Goal: Transaction & Acquisition: Download file/media

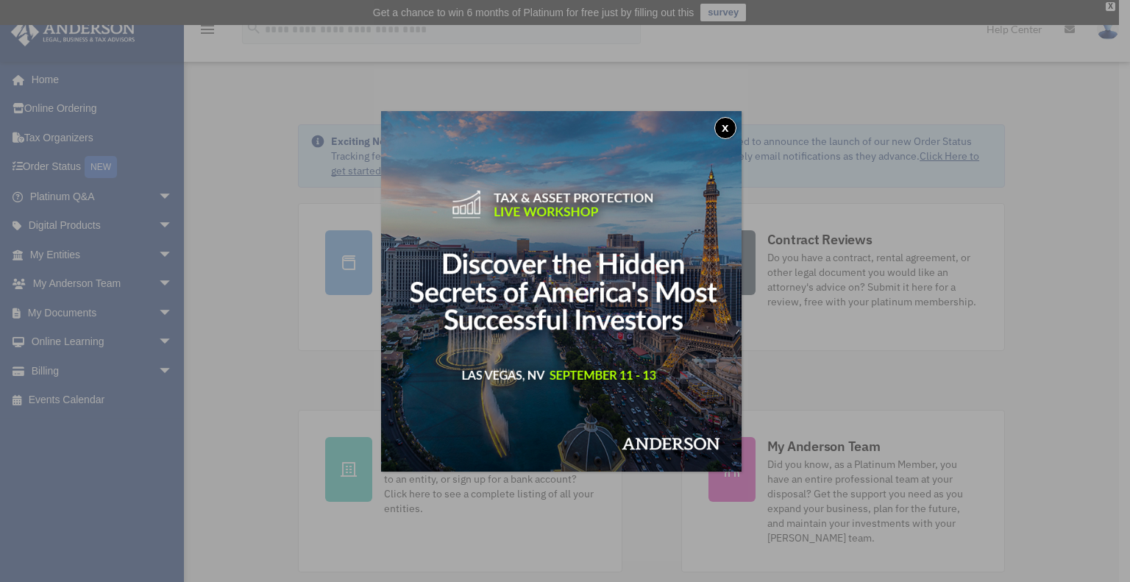
click at [724, 127] on button "x" at bounding box center [726, 128] width 22 height 22
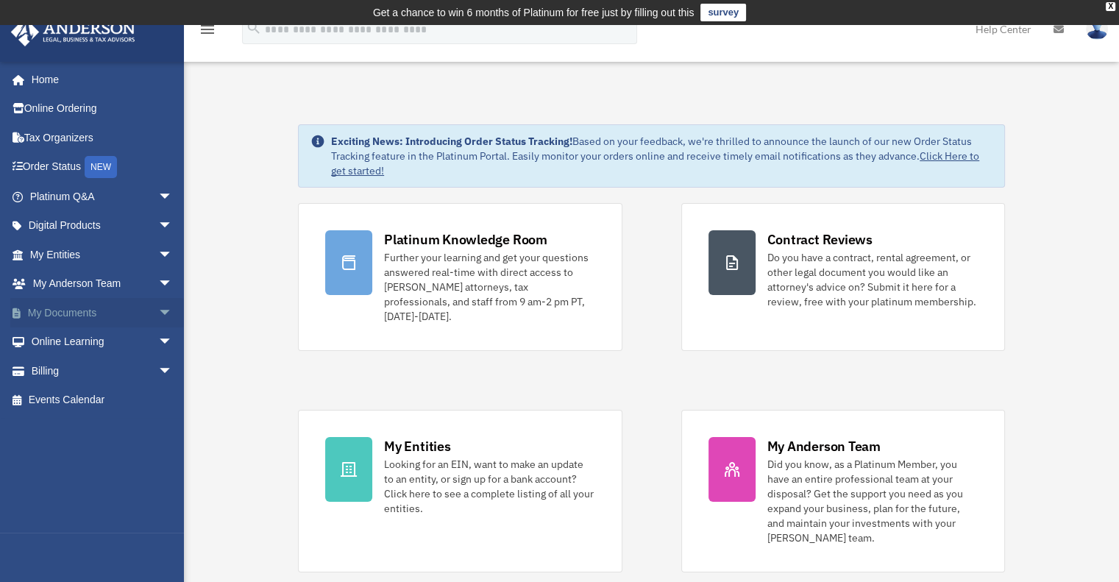
click at [57, 312] on link "My Documents arrow_drop_down" at bounding box center [102, 312] width 185 height 29
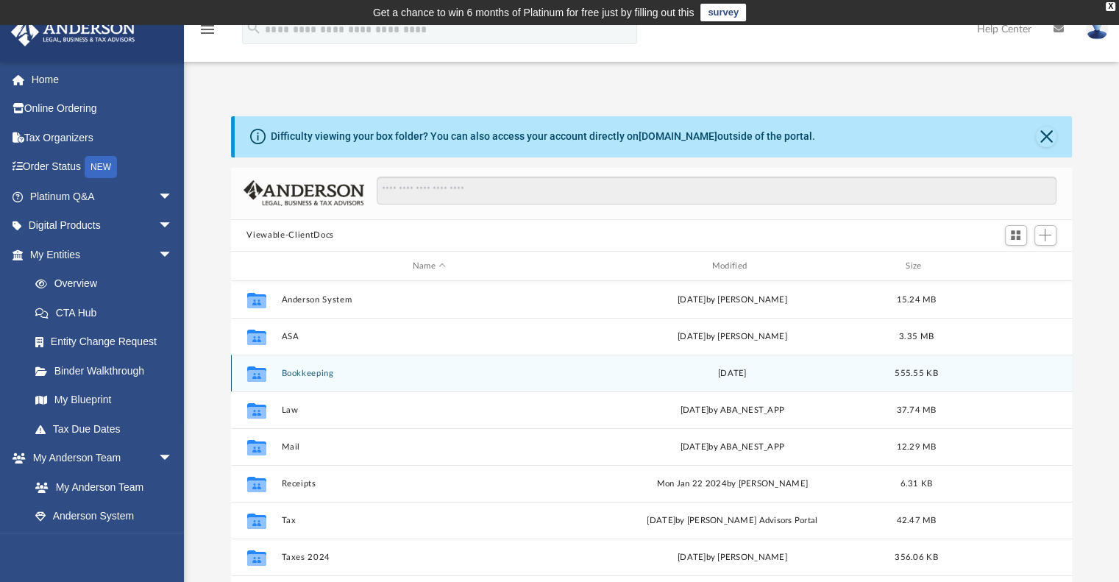
click at [331, 378] on button "Bookkeeping" at bounding box center [429, 374] width 297 height 10
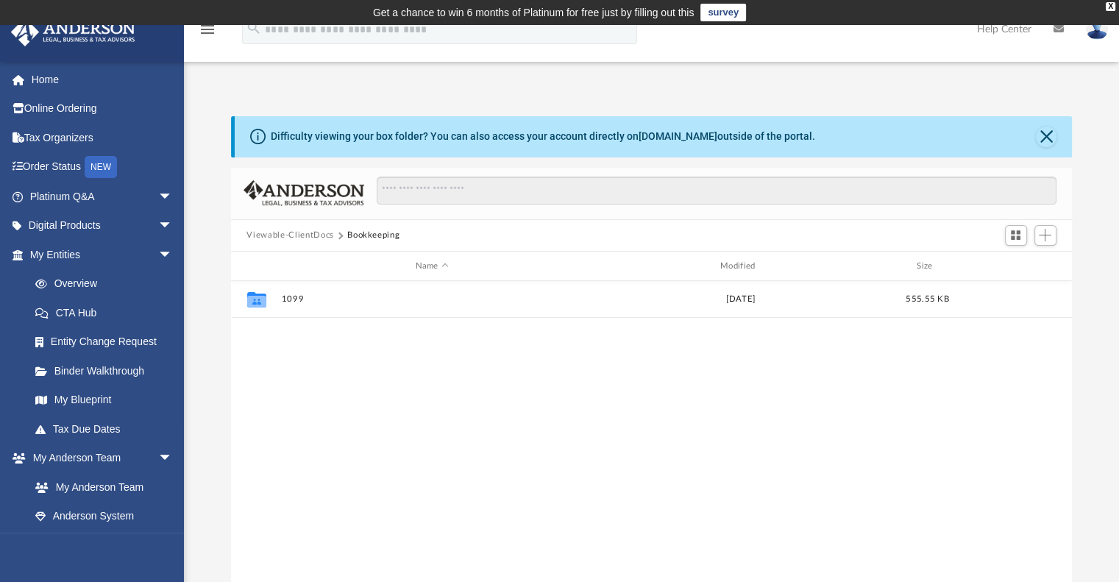
click at [304, 229] on button "Viewable-ClientDocs" at bounding box center [290, 235] width 87 height 13
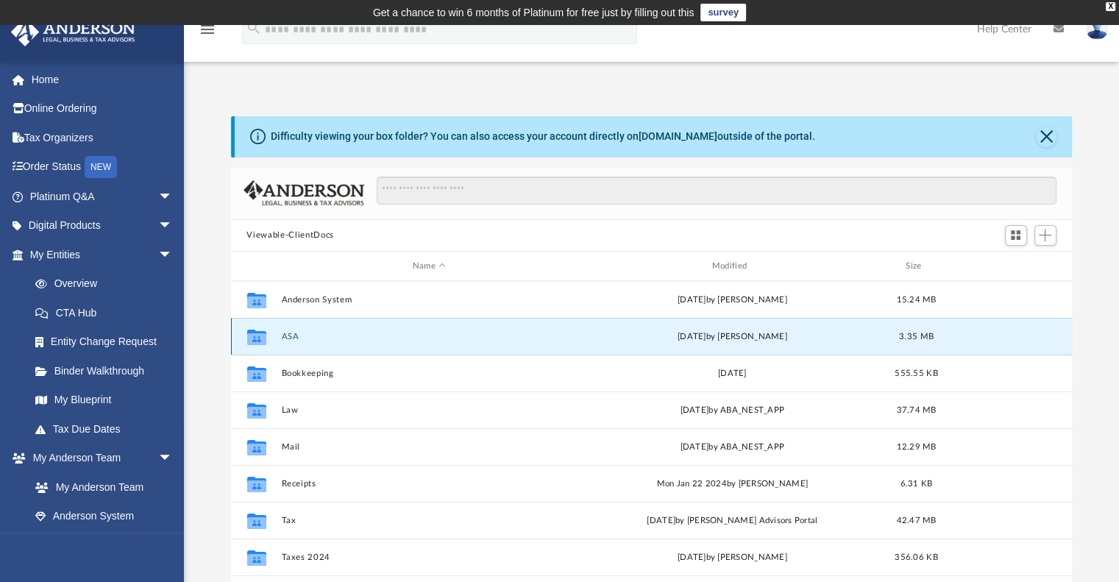
click at [294, 336] on button "ASA" at bounding box center [429, 337] width 297 height 10
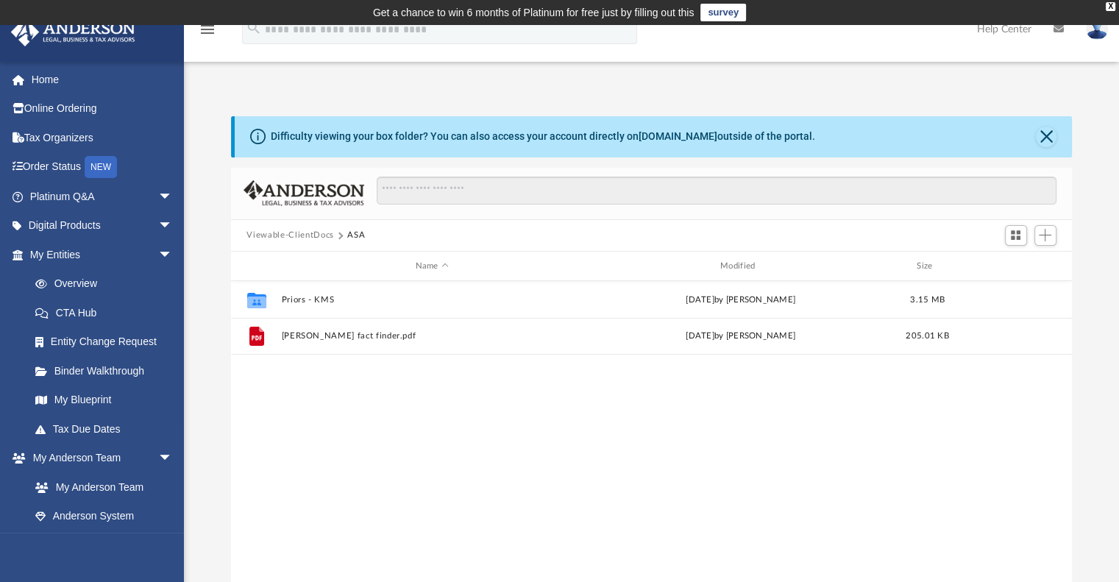
click at [302, 235] on button "Viewable-ClientDocs" at bounding box center [290, 235] width 87 height 13
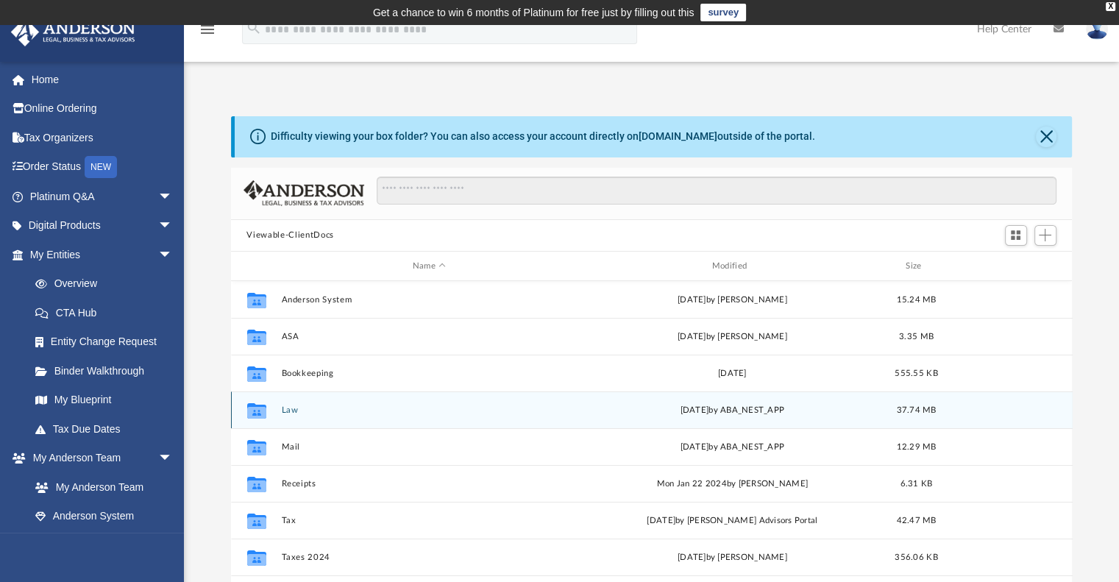
click at [269, 411] on div "Collaborated Folder" at bounding box center [256, 411] width 37 height 24
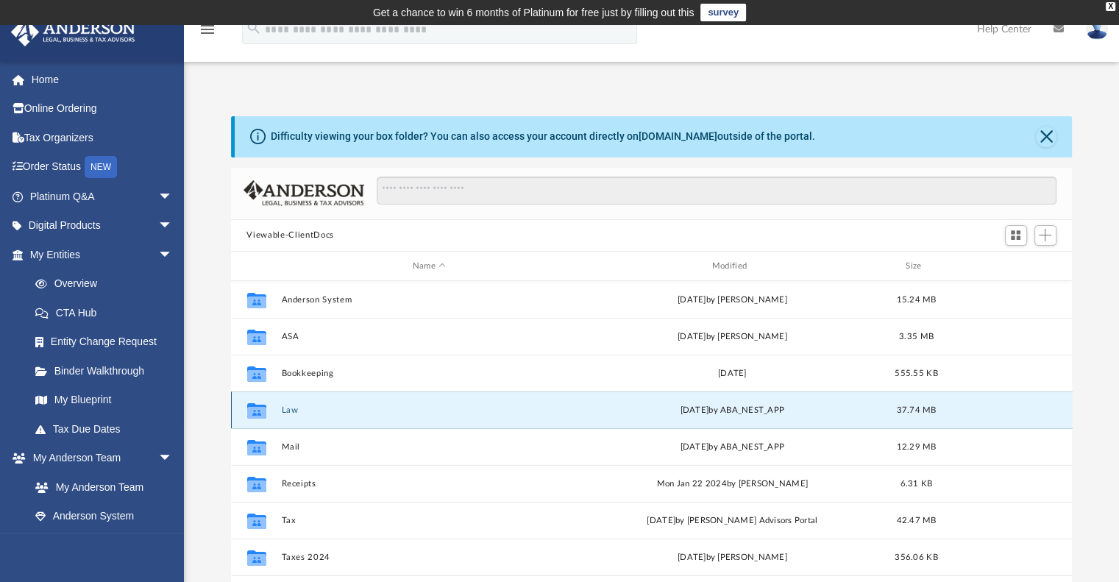
click at [293, 411] on button "Law" at bounding box center [429, 410] width 297 height 10
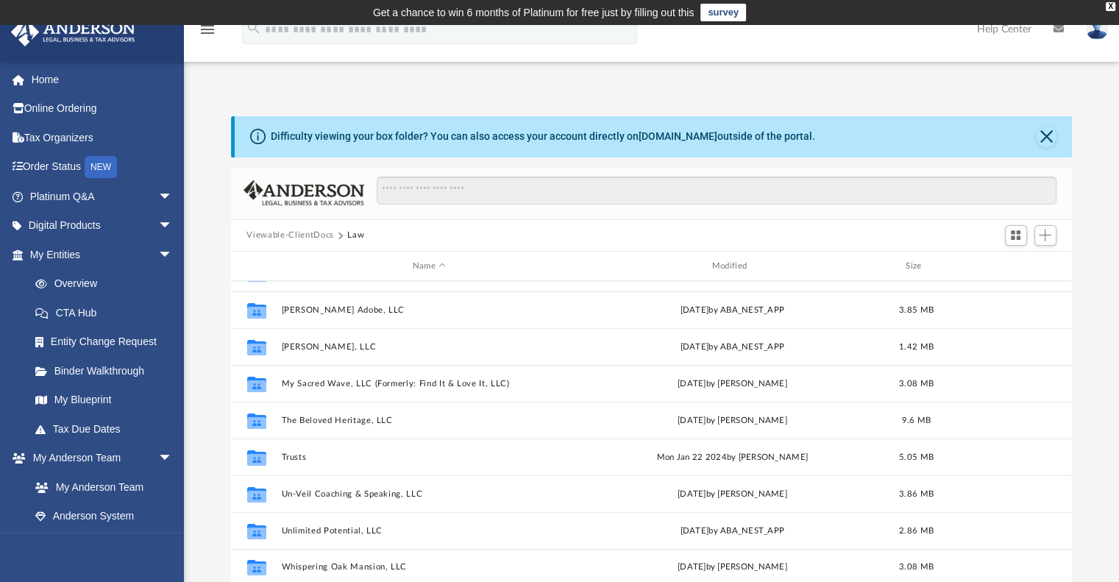
scroll to position [74, 0]
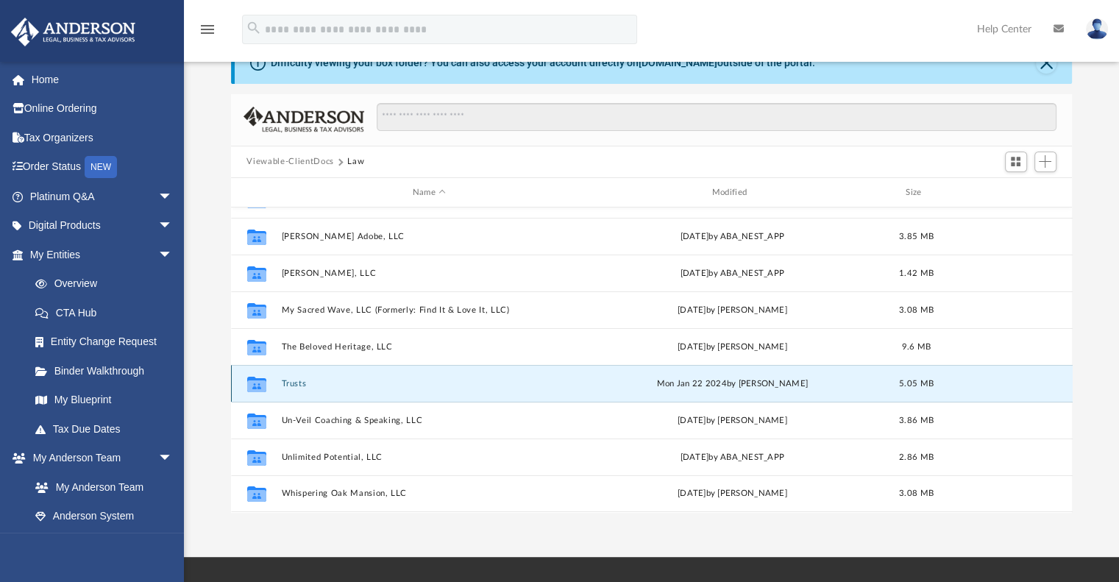
click at [291, 386] on button "Trusts" at bounding box center [429, 384] width 297 height 10
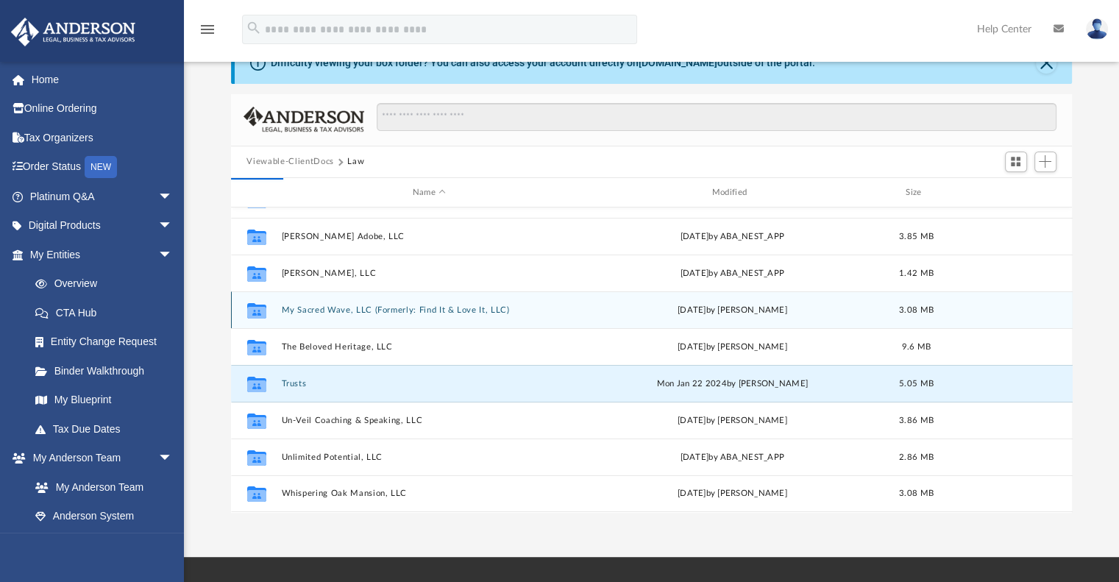
scroll to position [0, 0]
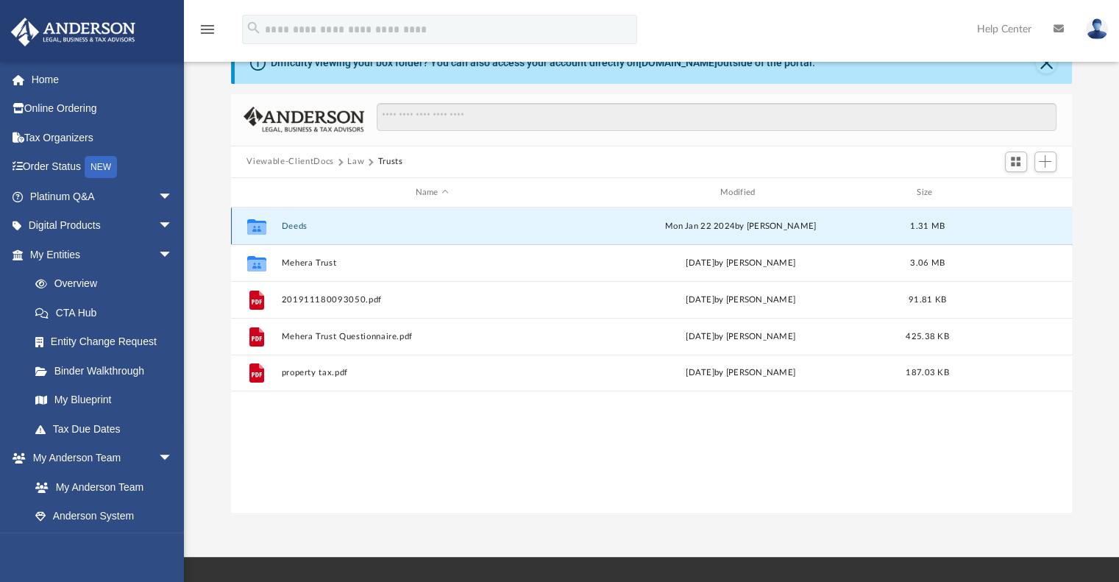
click at [302, 226] on button "Deeds" at bounding box center [432, 227] width 302 height 10
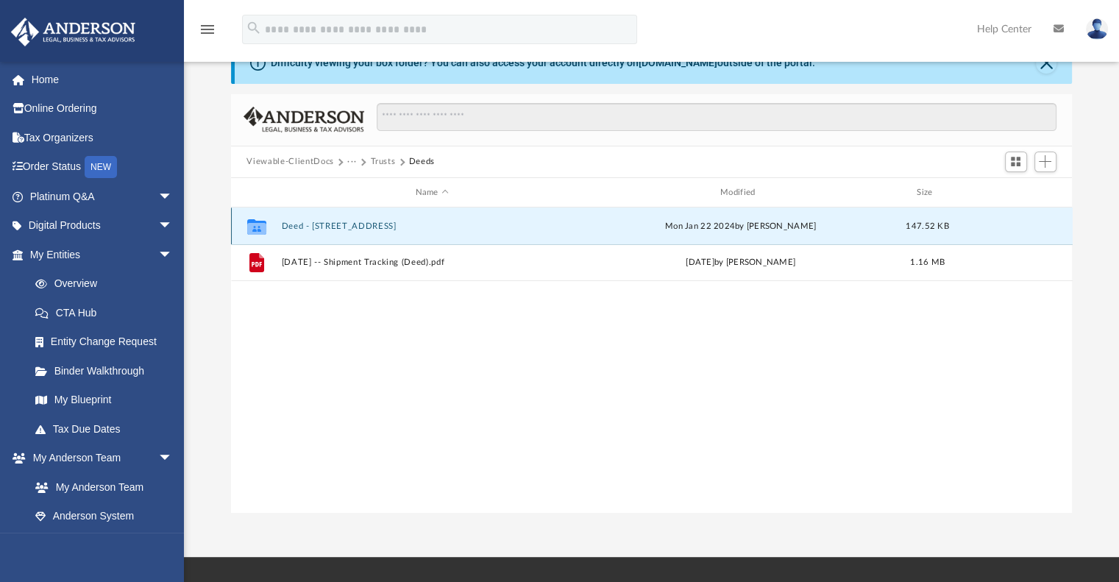
click at [302, 226] on button "Deed - 3805 Kirkwood St. Georges Road" at bounding box center [432, 227] width 302 height 10
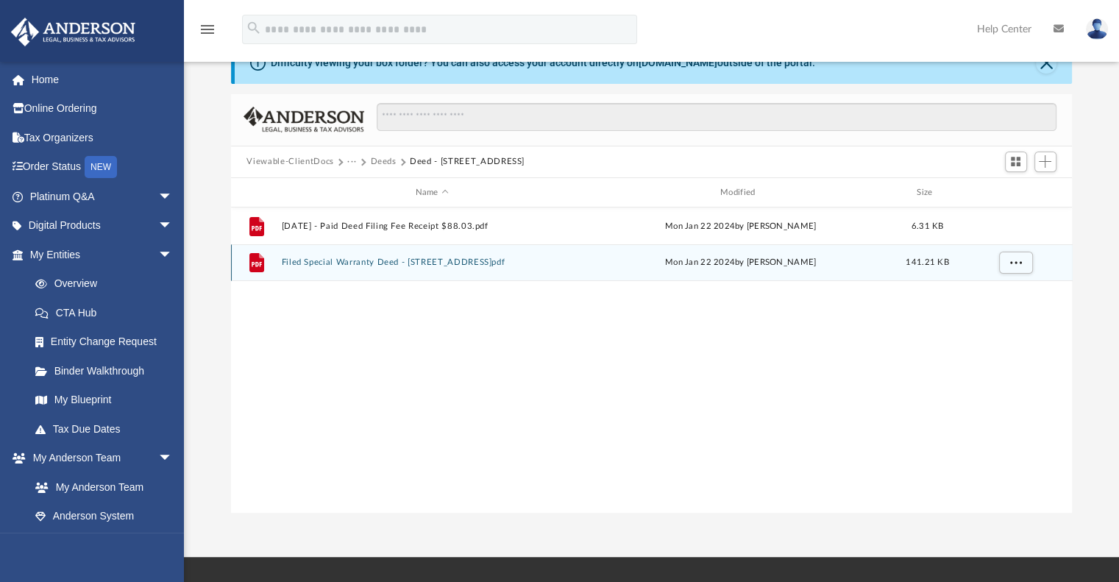
click at [330, 261] on button "Filed Special Warranty Deed - 3805 Kirkwood St. Georges Road.pdf" at bounding box center [432, 263] width 302 height 10
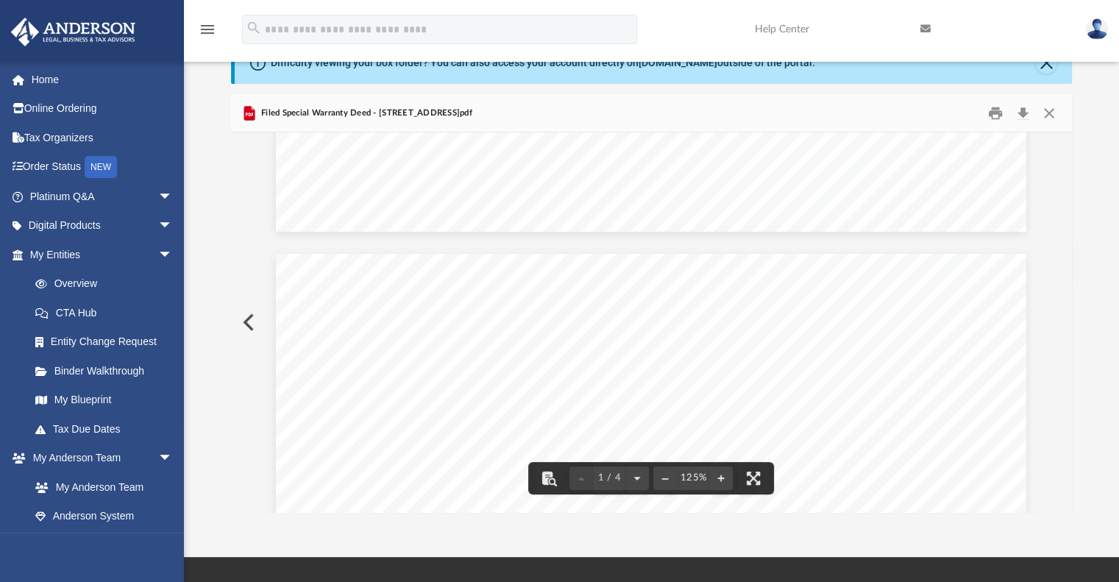
scroll to position [368, 0]
click at [1019, 107] on button "Download" at bounding box center [1023, 113] width 26 height 23
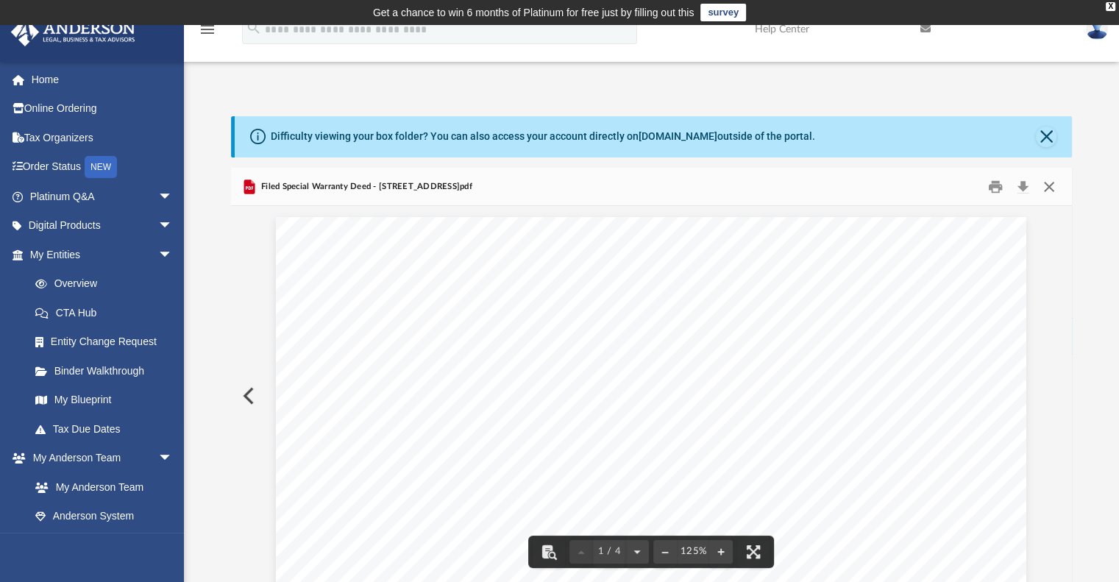
click at [1046, 188] on button "Close" at bounding box center [1049, 186] width 26 height 23
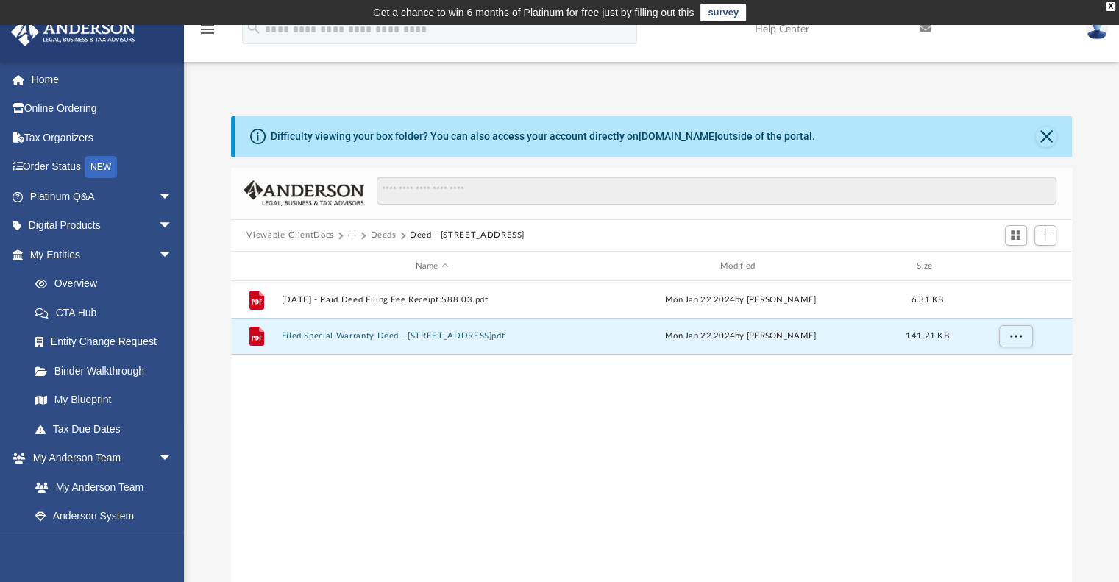
click at [387, 233] on button "Deeds" at bounding box center [383, 235] width 26 height 13
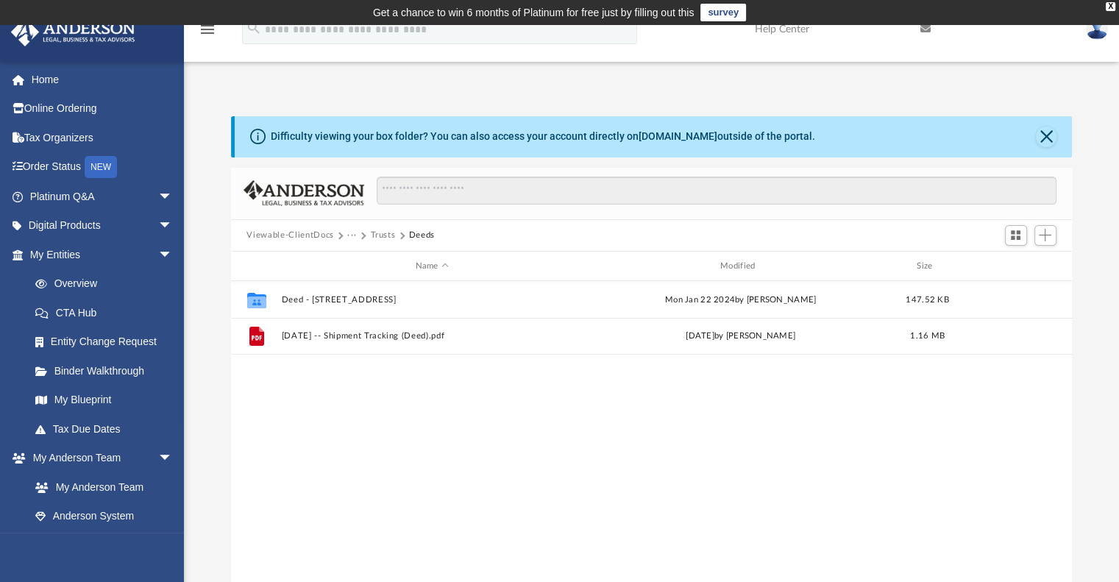
click at [380, 233] on button "Trusts" at bounding box center [382, 235] width 25 height 13
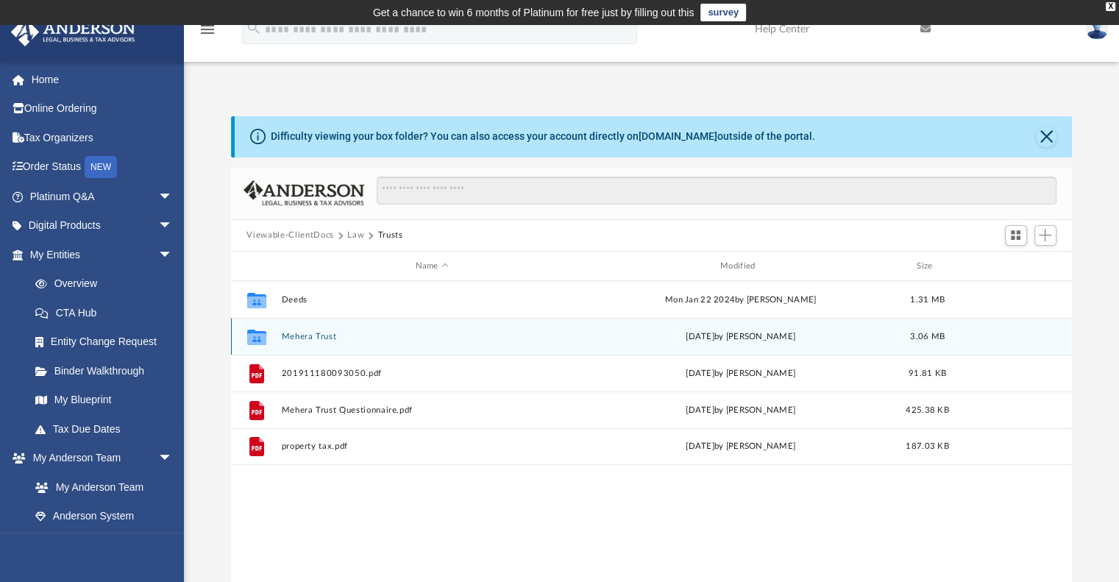
click at [319, 343] on div "Collaborated Folder Mehera Trust Thu Jun 15 2023 by Michelle Frank 3.06 MB" at bounding box center [652, 336] width 842 height 37
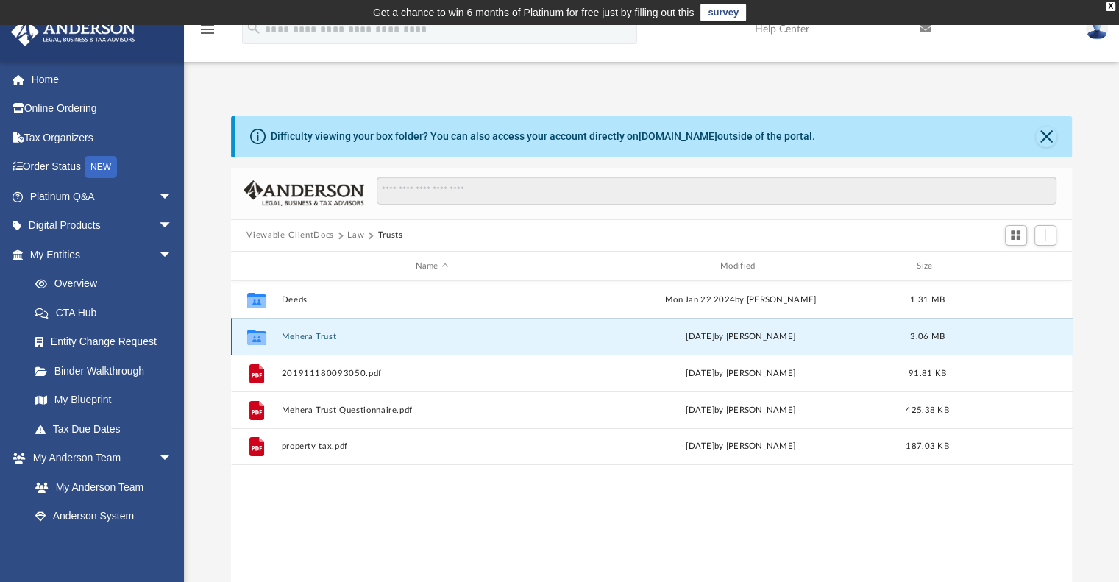
click at [319, 336] on button "Mehera Trust" at bounding box center [432, 337] width 302 height 10
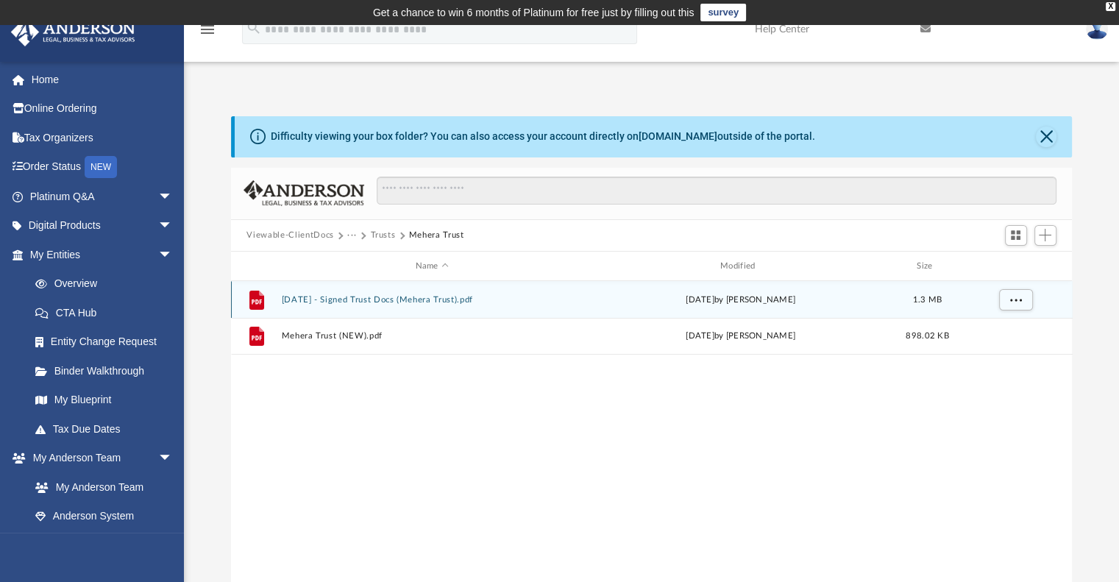
click at [374, 298] on button "2023.06.15 - Signed Trust Docs (Mehera Trust).pdf" at bounding box center [432, 300] width 302 height 10
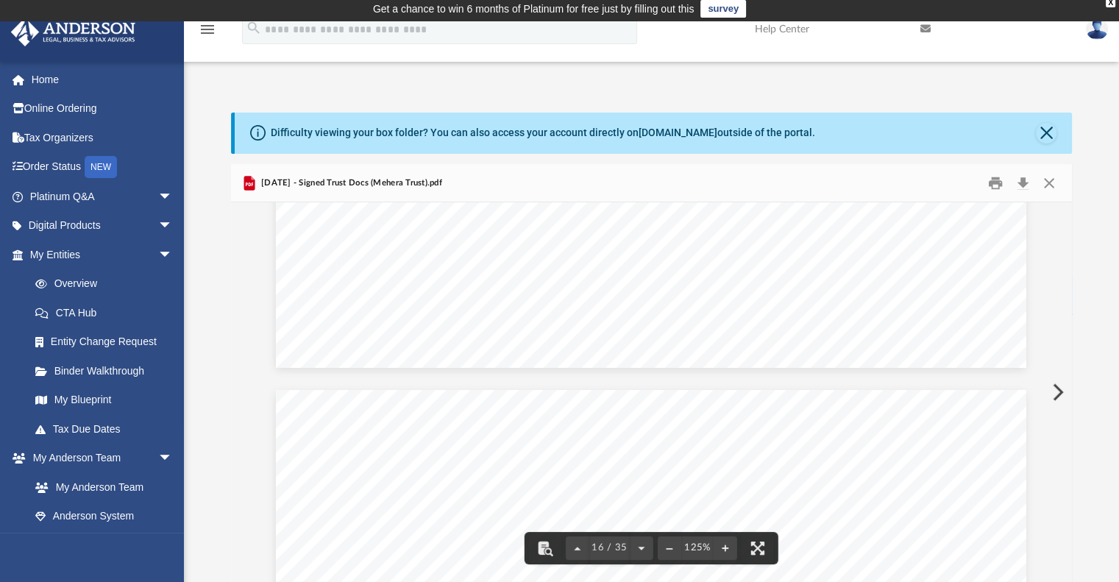
scroll to position [15086, 0]
click at [1019, 177] on button "Download" at bounding box center [1023, 182] width 26 height 23
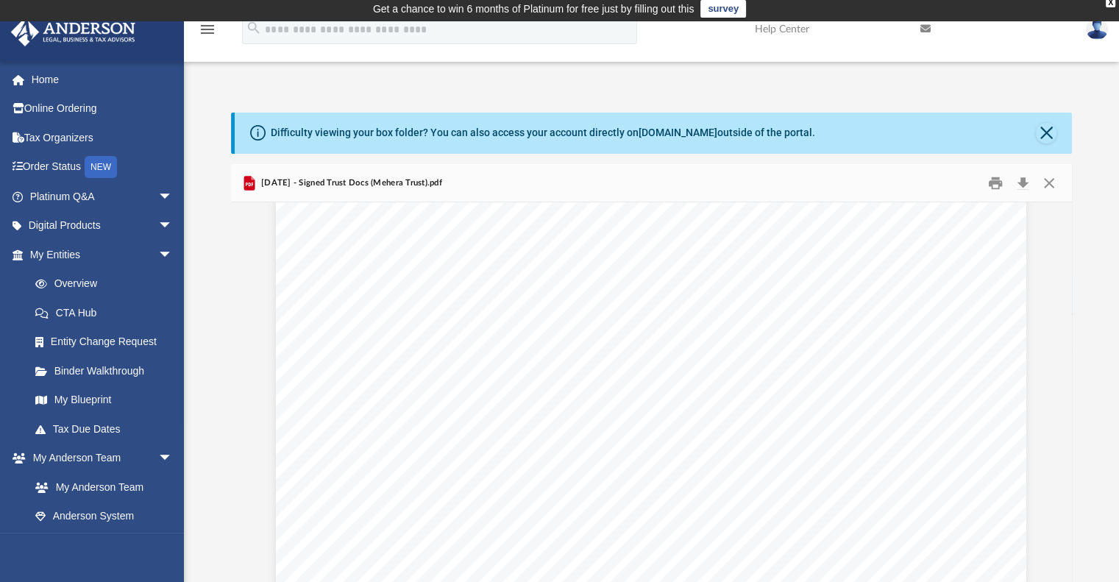
scroll to position [34384, 0]
